Goal: Task Accomplishment & Management: Use online tool/utility

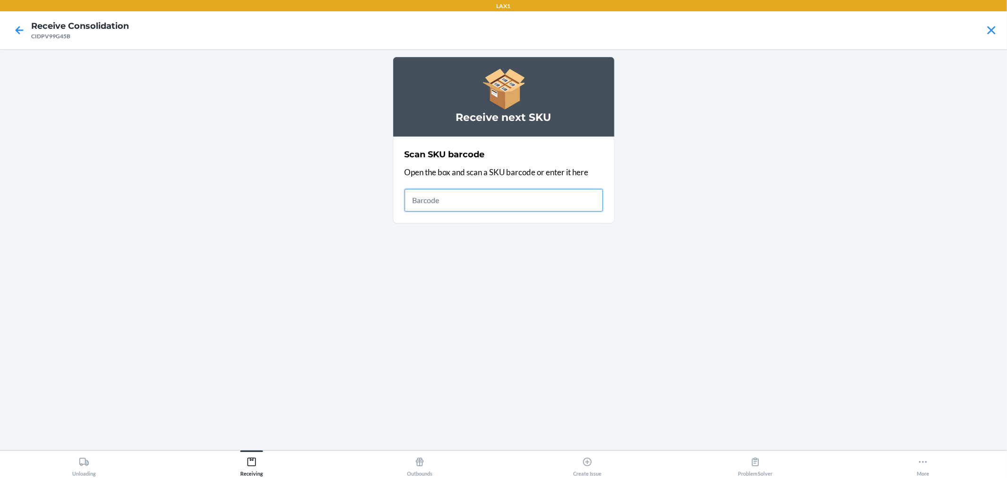
click at [458, 203] on input "text" at bounding box center [504, 200] width 198 height 23
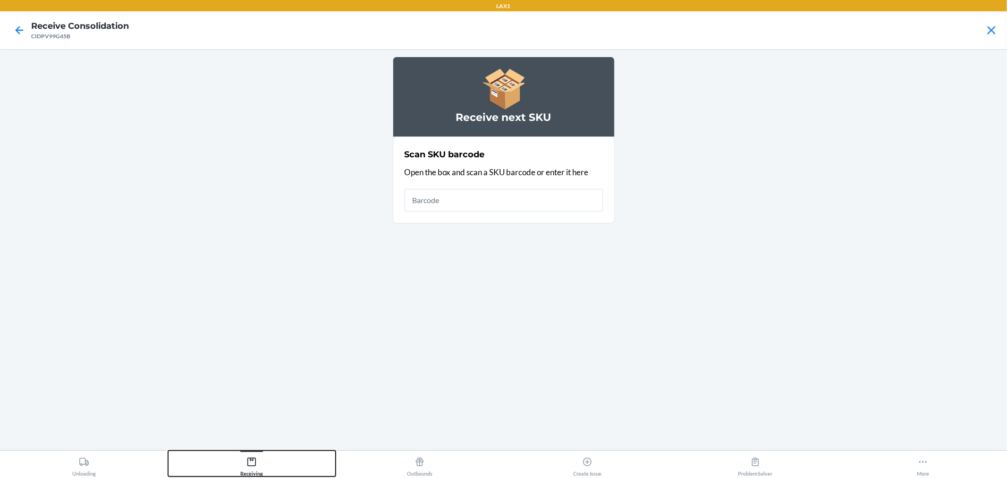
click at [253, 461] on icon at bounding box center [251, 461] width 10 height 10
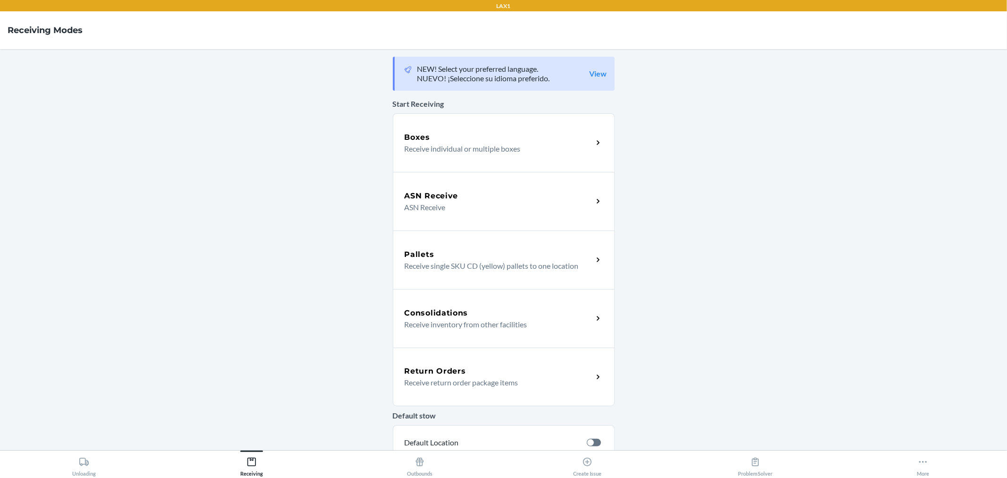
click at [464, 202] on p "ASN Receive" at bounding box center [495, 207] width 181 height 11
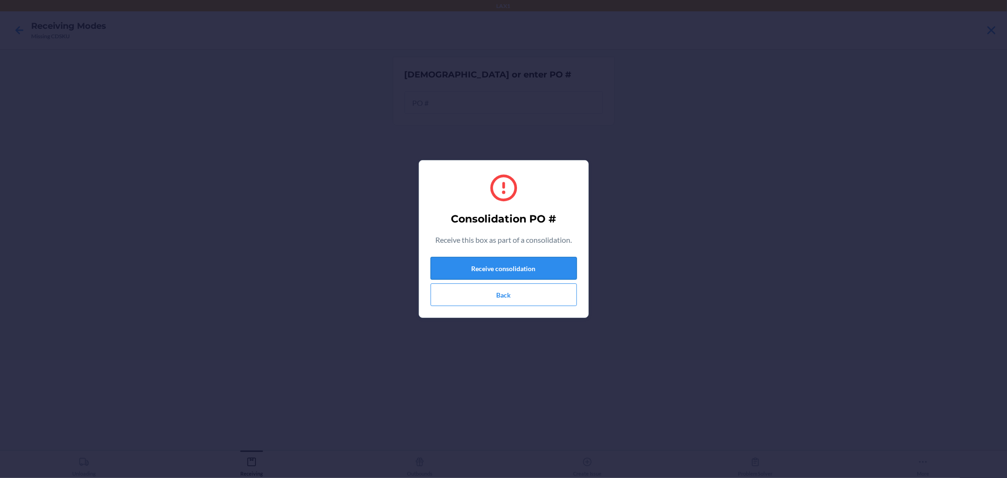
click at [506, 262] on button "Receive consolidation" at bounding box center [503, 268] width 146 height 23
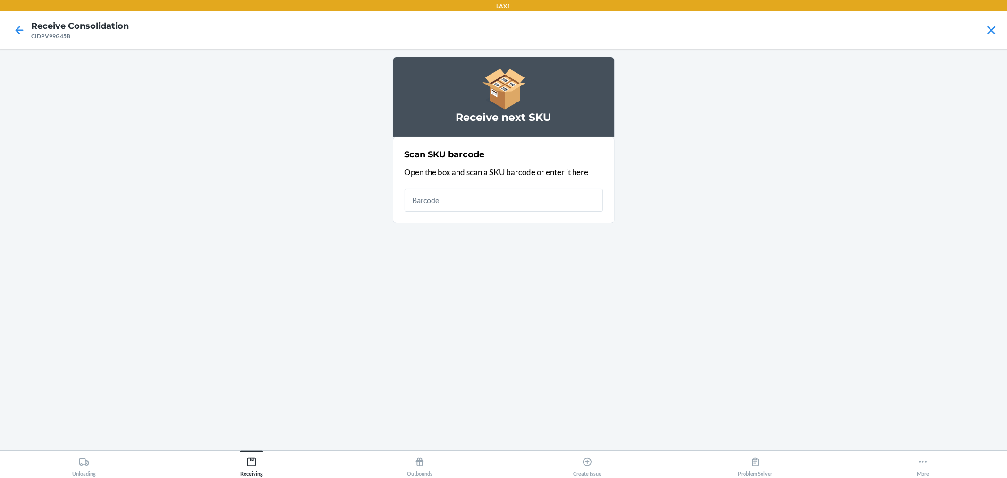
click at [480, 201] on input "text" at bounding box center [504, 200] width 198 height 23
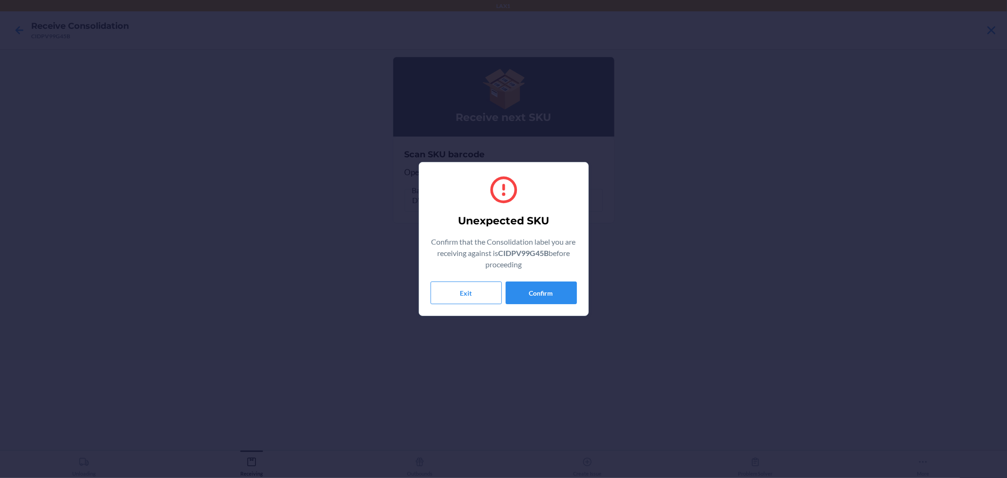
drag, startPoint x: 480, startPoint y: 201, endPoint x: 724, endPoint y: 205, distance: 244.5
click at [750, 205] on div "Unexpected SKU Confirm that the Consolidation label you are receiving against i…" at bounding box center [503, 239] width 1007 height 478
click at [530, 295] on button "Confirm" at bounding box center [541, 292] width 71 height 23
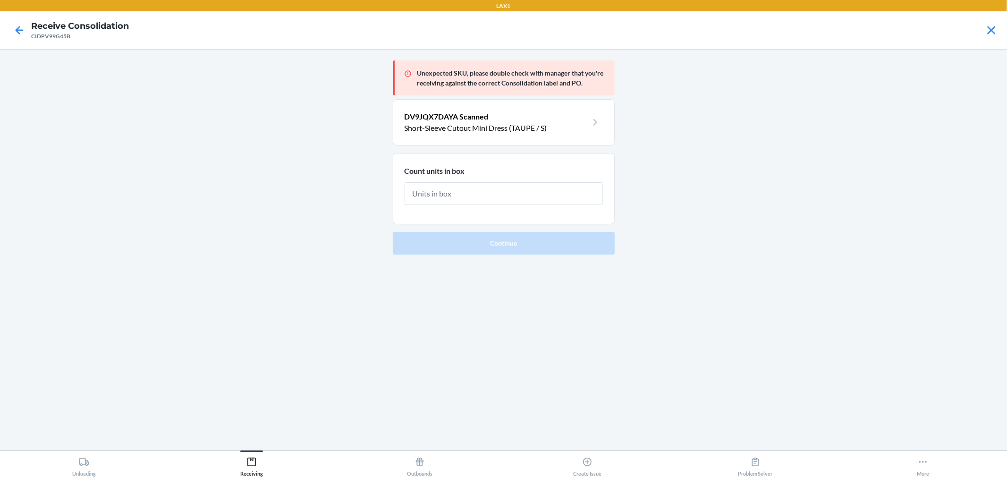
click at [466, 194] on input "text" at bounding box center [504, 193] width 198 height 23
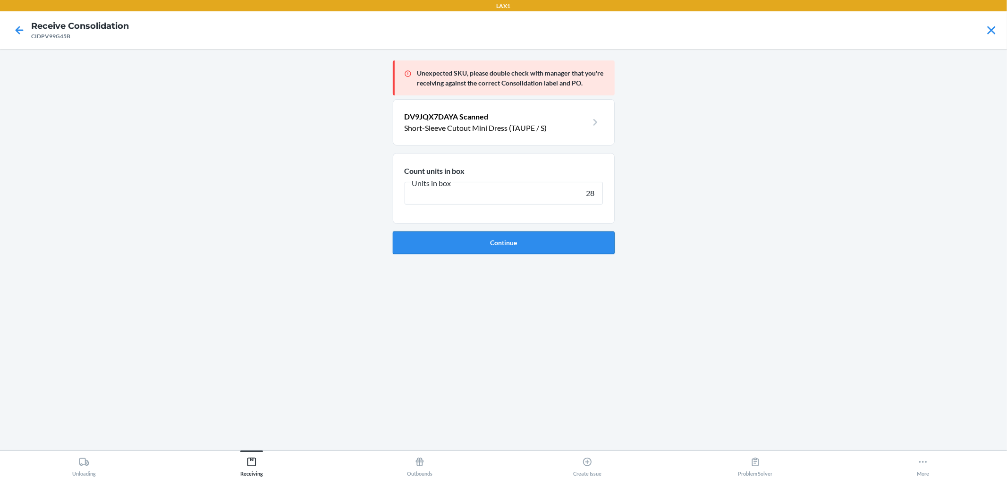
type input "28"
click at [506, 244] on button "Continue" at bounding box center [504, 242] width 222 height 23
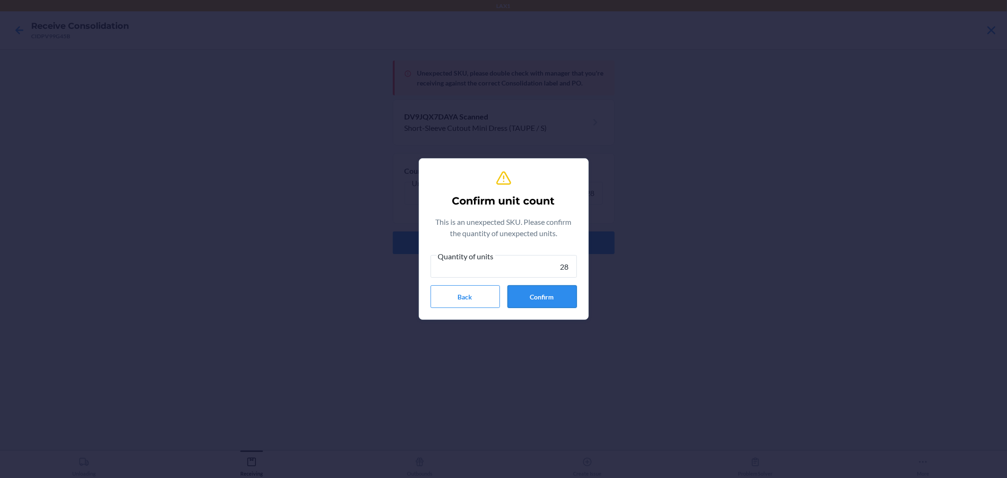
type input "28"
click at [544, 295] on button "Confirm" at bounding box center [541, 296] width 69 height 23
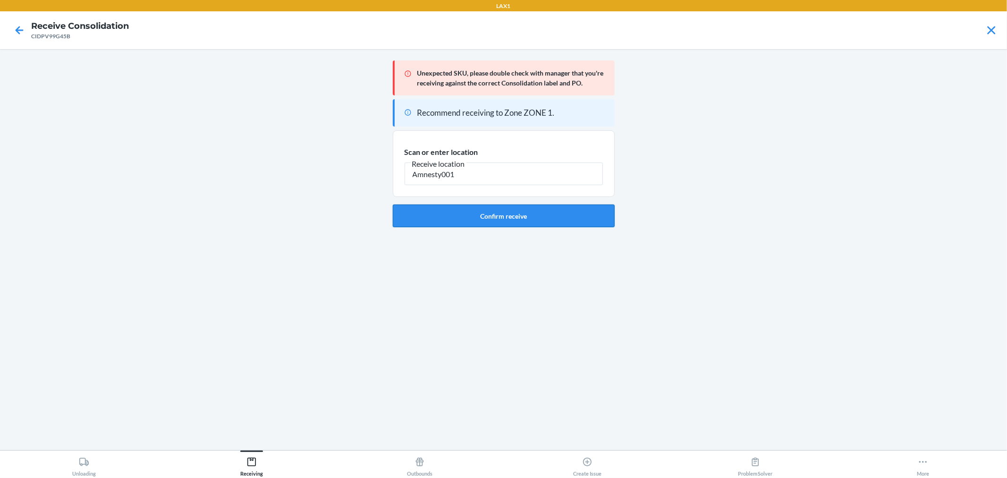
type input "Amnesty001"
click at [498, 214] on button "Confirm receive" at bounding box center [504, 215] width 222 height 23
